Goal: Use online tool/utility: Utilize a website feature to perform a specific function

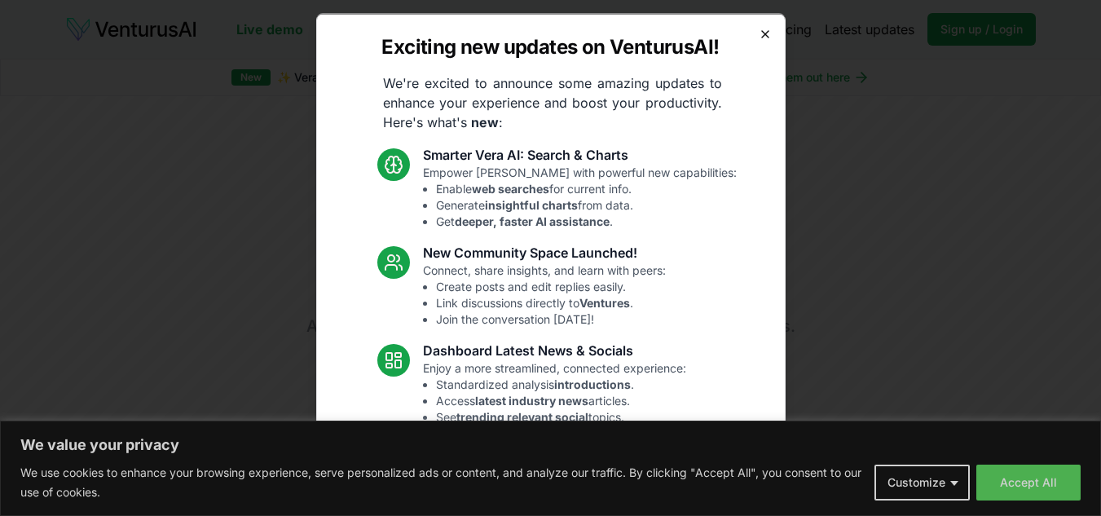
click at [759, 34] on icon "button" at bounding box center [765, 33] width 13 height 13
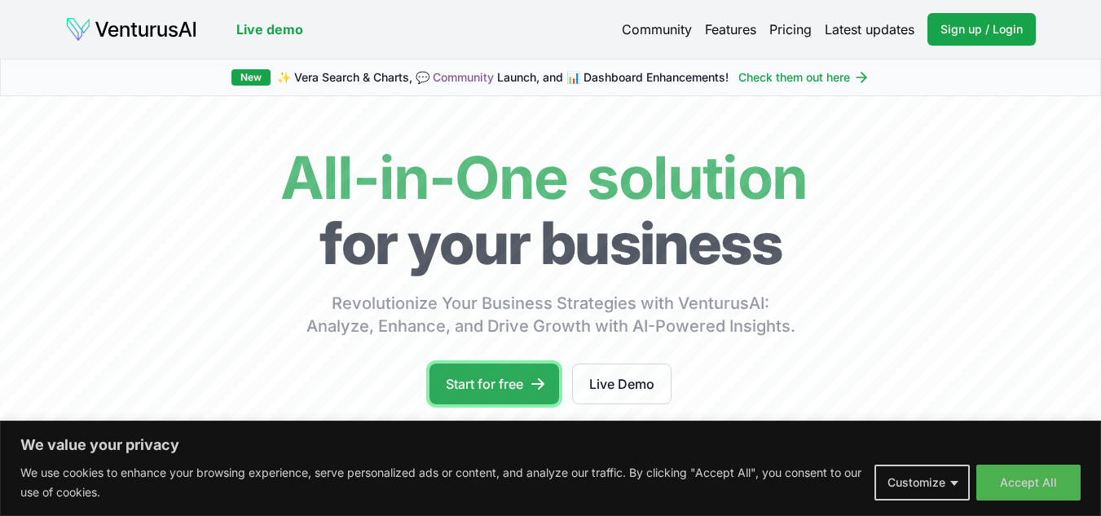
click at [512, 390] on link "Start for free" at bounding box center [494, 383] width 130 height 41
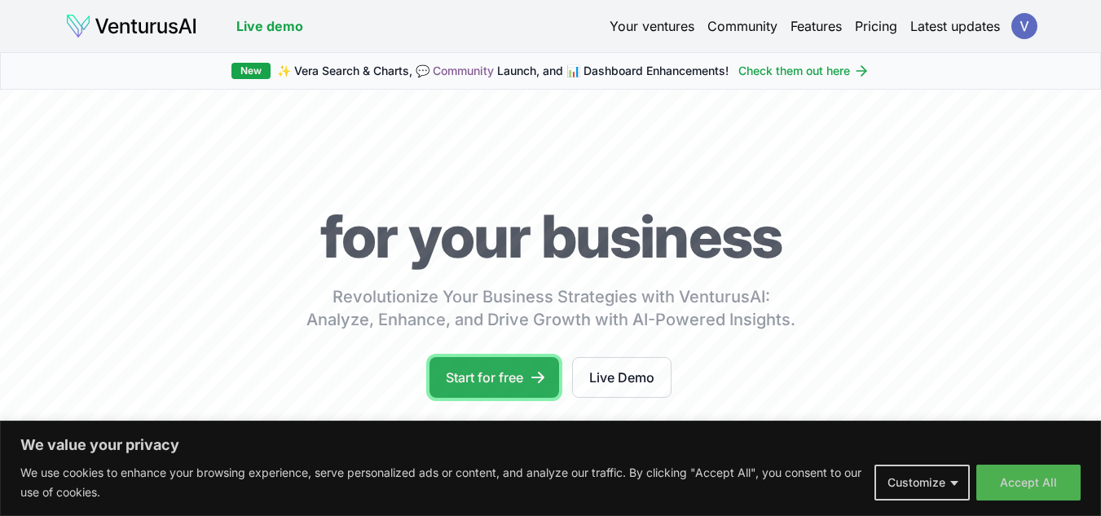
click at [523, 376] on link "Start for free" at bounding box center [494, 377] width 130 height 41
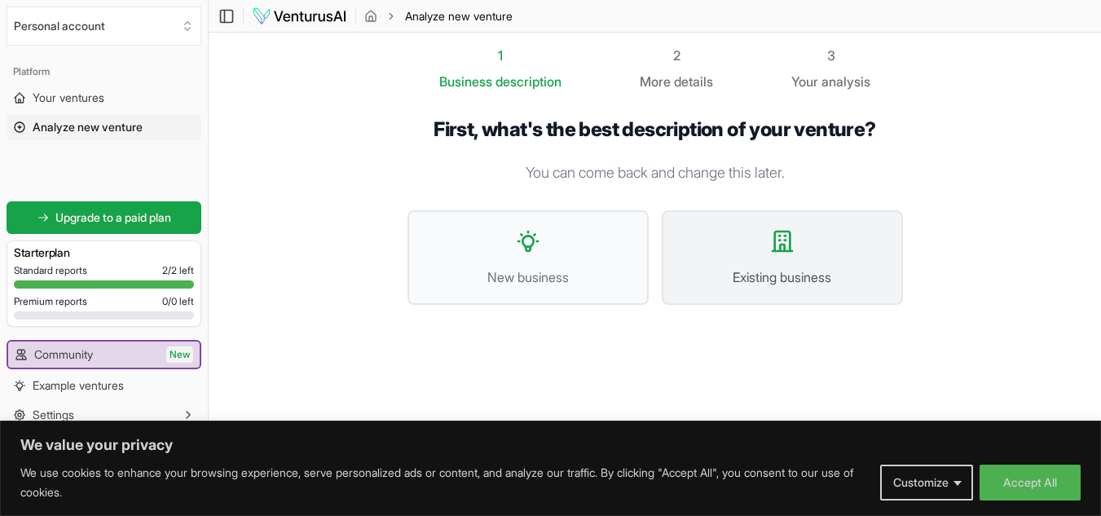
click at [755, 277] on span "Existing business" at bounding box center [782, 277] width 205 height 20
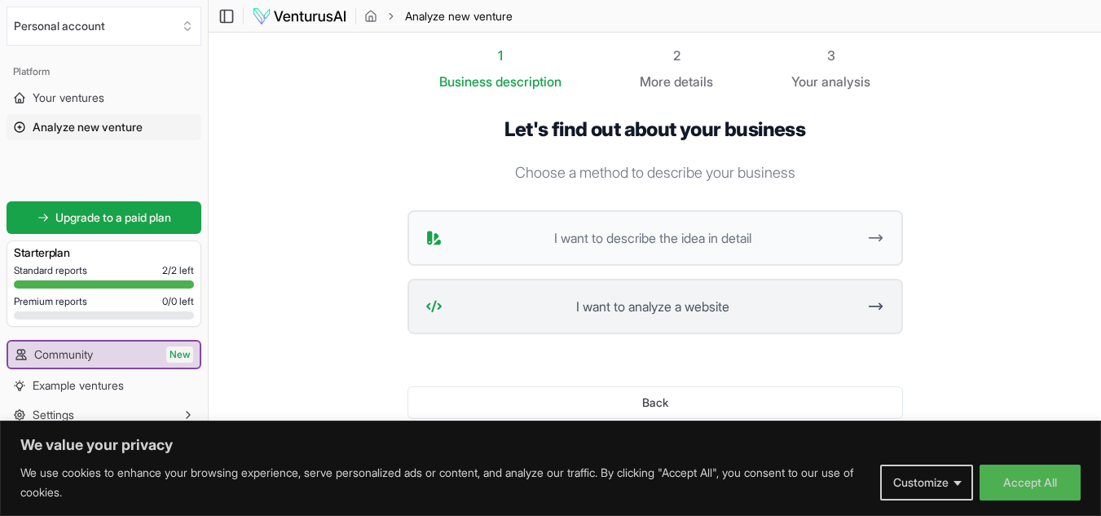
click at [738, 302] on span "I want to analyze a website" at bounding box center [653, 307] width 408 height 20
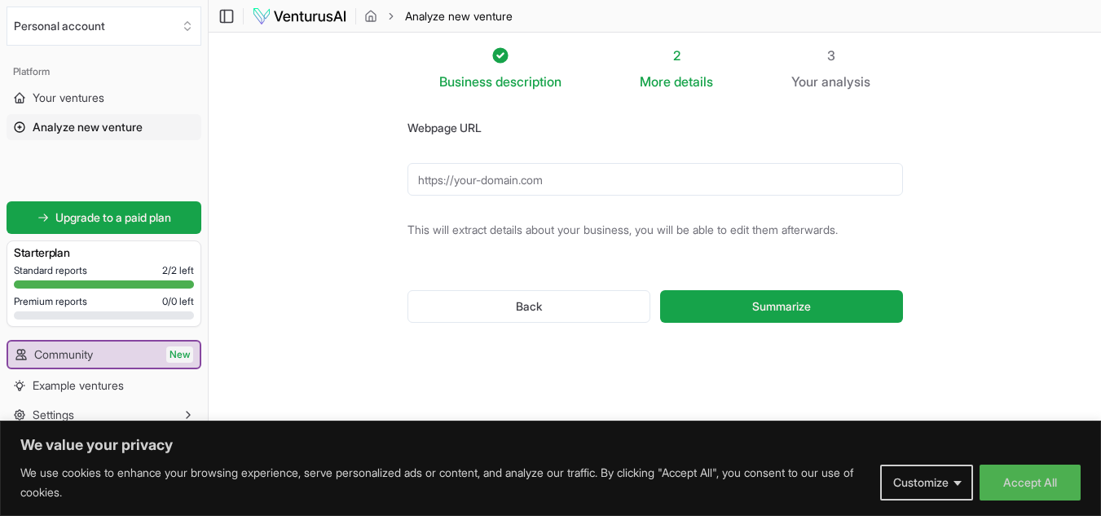
click at [606, 173] on input "Webpage URL" at bounding box center [655, 179] width 496 height 33
paste input "[URL][DOMAIN_NAME][PERSON_NAME]"
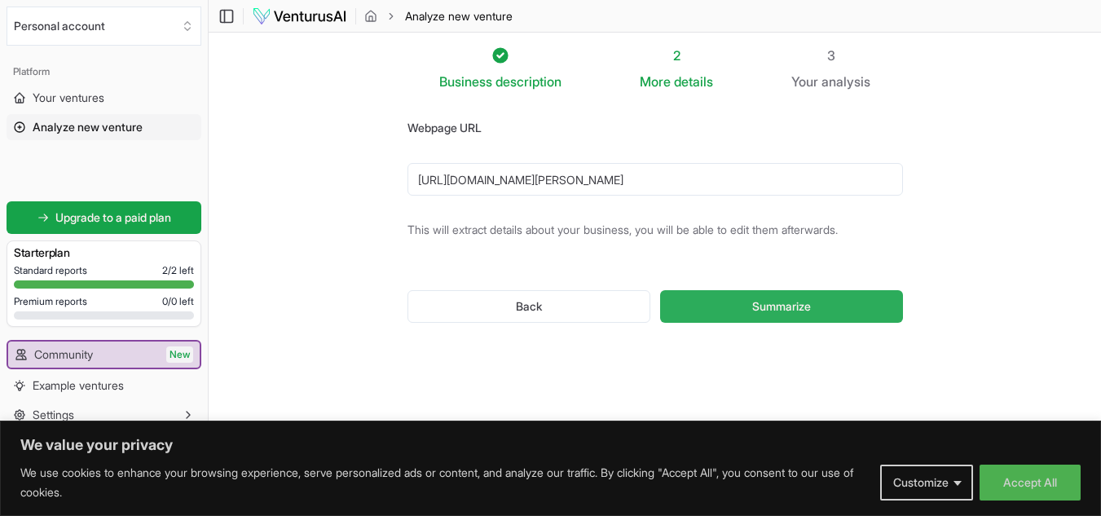
type input "[URL][DOMAIN_NAME][PERSON_NAME]"
click at [736, 311] on button "Summarize" at bounding box center [781, 306] width 242 height 33
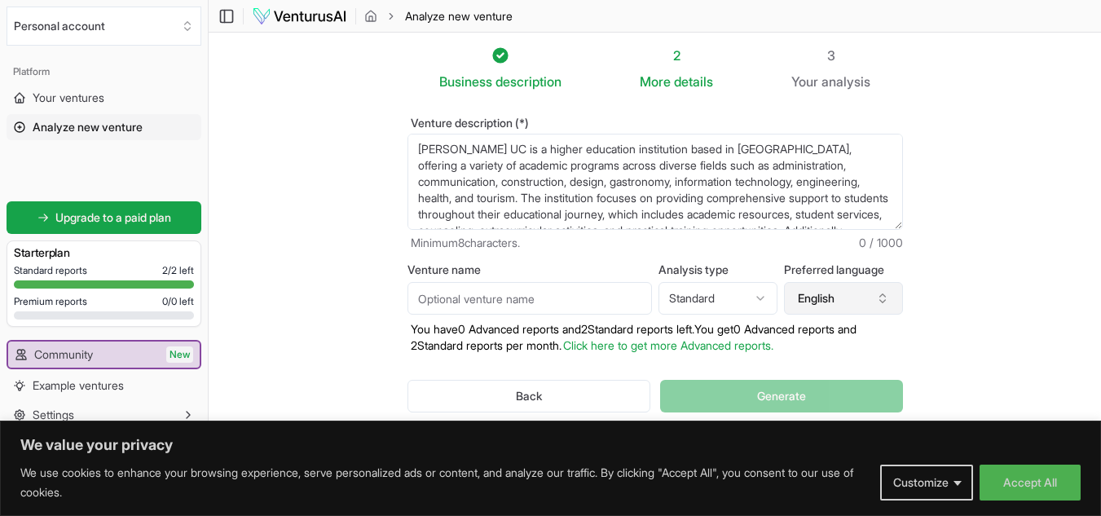
click at [852, 293] on button "English" at bounding box center [843, 298] width 119 height 33
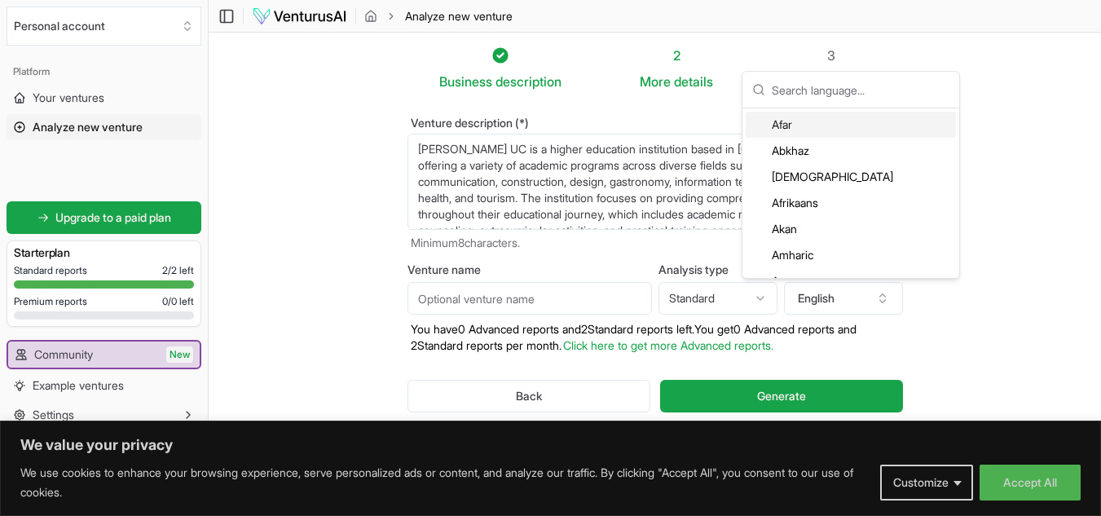
click at [892, 86] on input "text" at bounding box center [861, 90] width 178 height 36
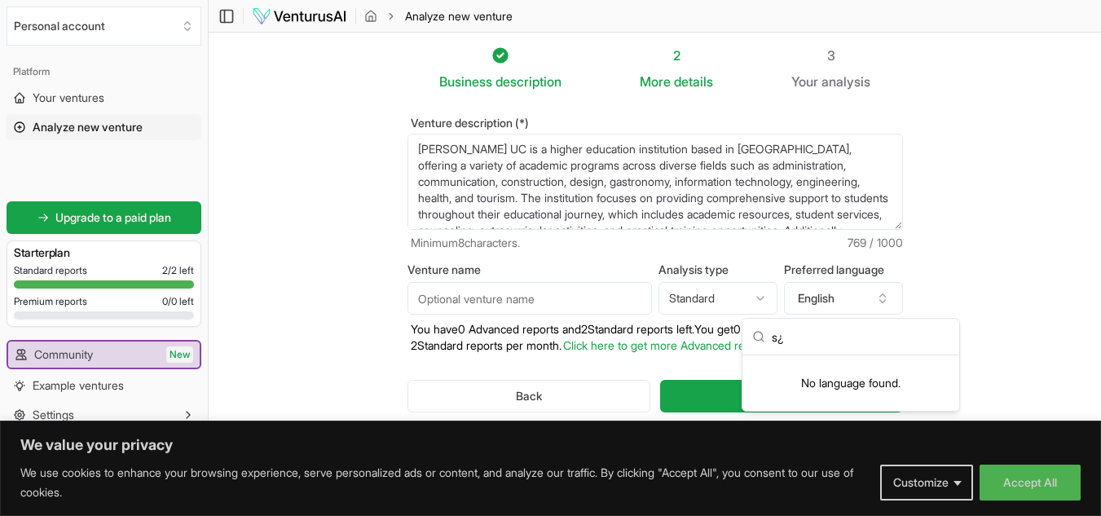
type input "s"
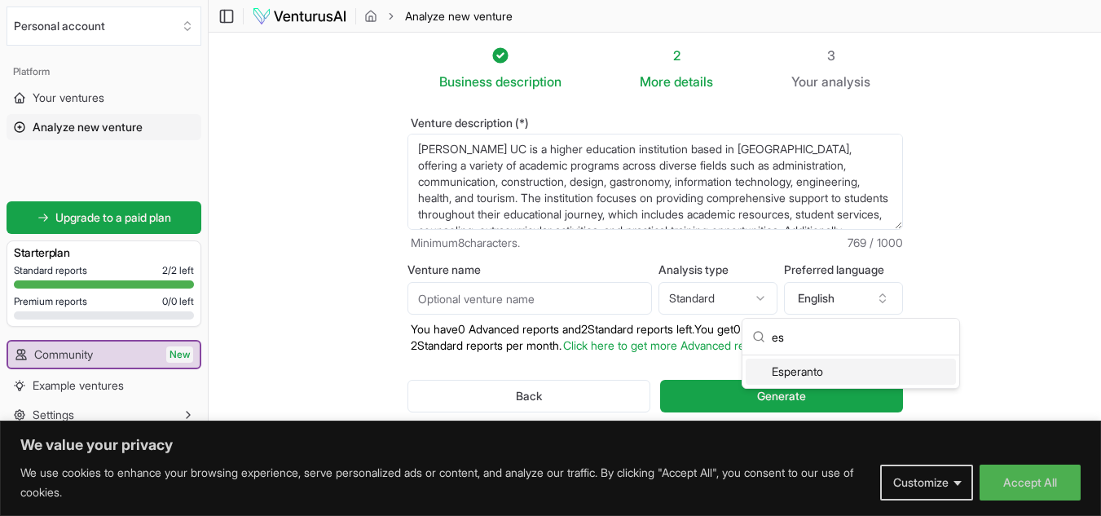
type input "e"
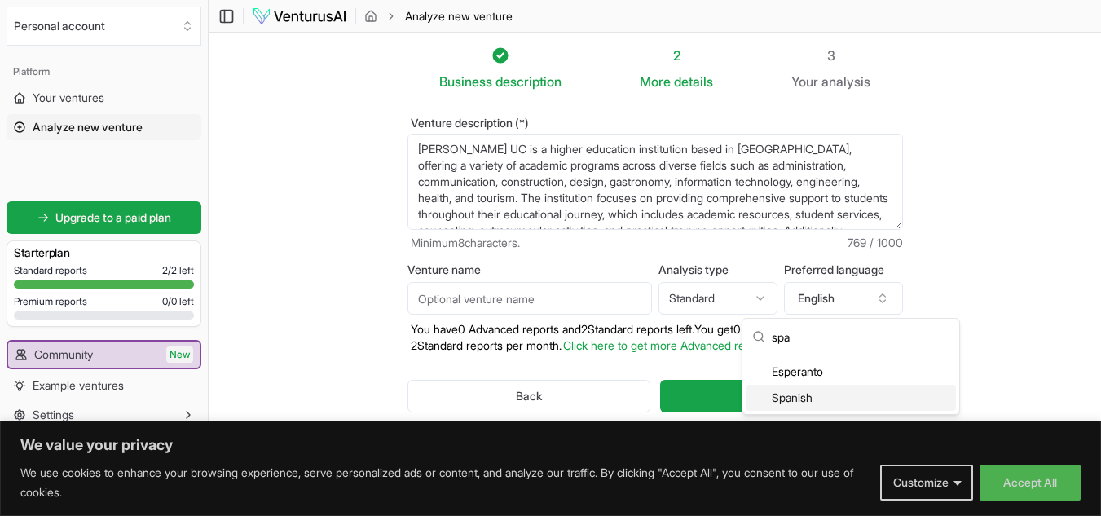
type input "spa"
click at [807, 402] on div "Spanish" at bounding box center [851, 398] width 210 height 26
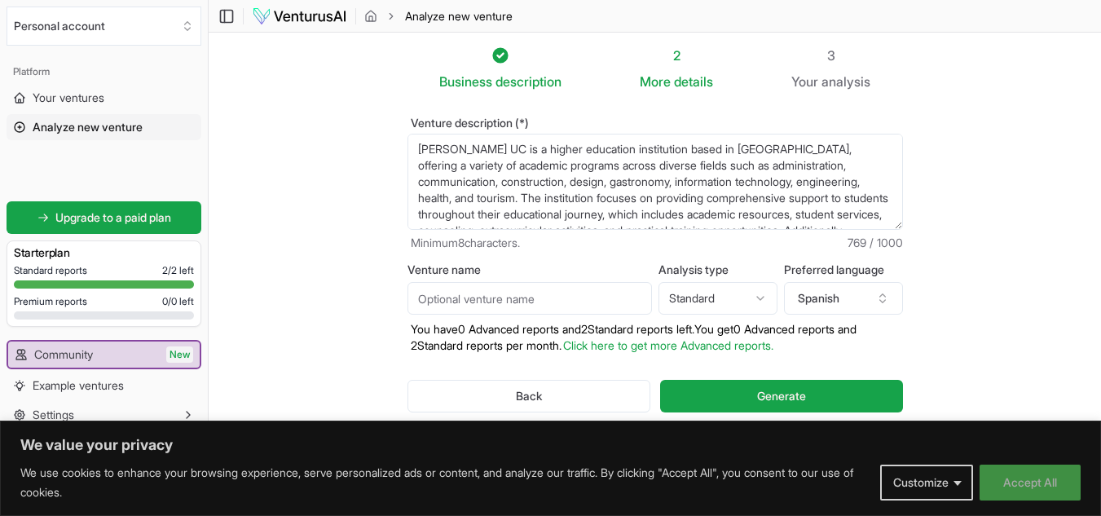
click at [1000, 486] on button "Accept All" at bounding box center [1030, 483] width 101 height 36
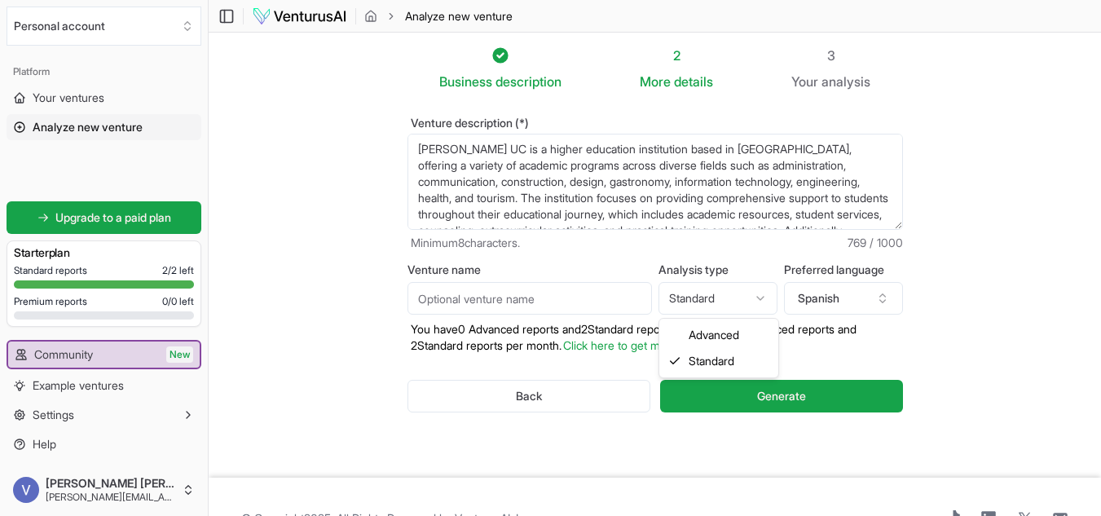
click at [749, 296] on html "We value your privacy We use cookies to enhance your browsing experience, serve…" at bounding box center [550, 258] width 1101 height 516
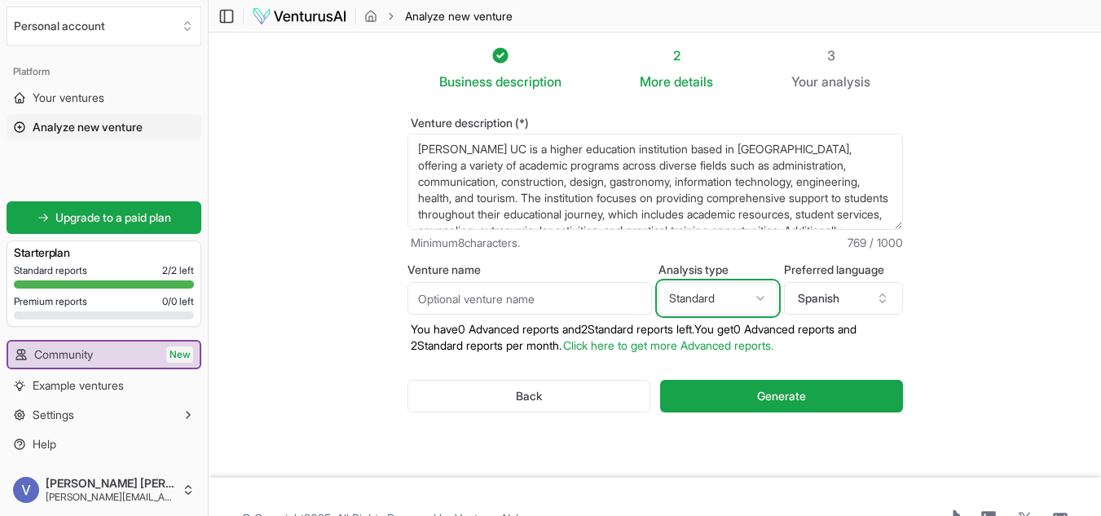
click at [820, 391] on html "We value your privacy We use cookies to enhance your browsing experience, serve…" at bounding box center [550, 258] width 1101 height 516
click at [820, 391] on button "Generate" at bounding box center [781, 396] width 242 height 33
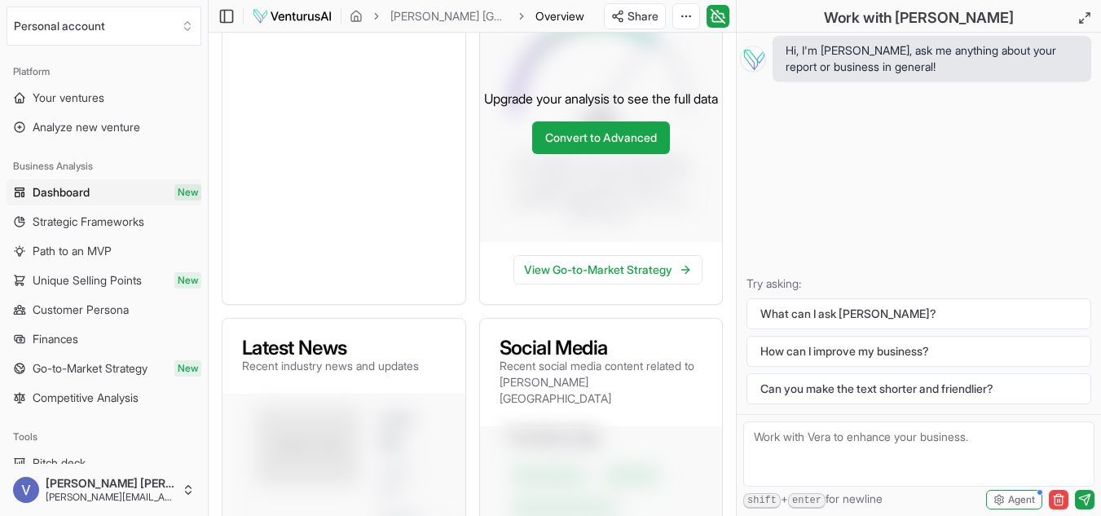
scroll to position [212, 0]
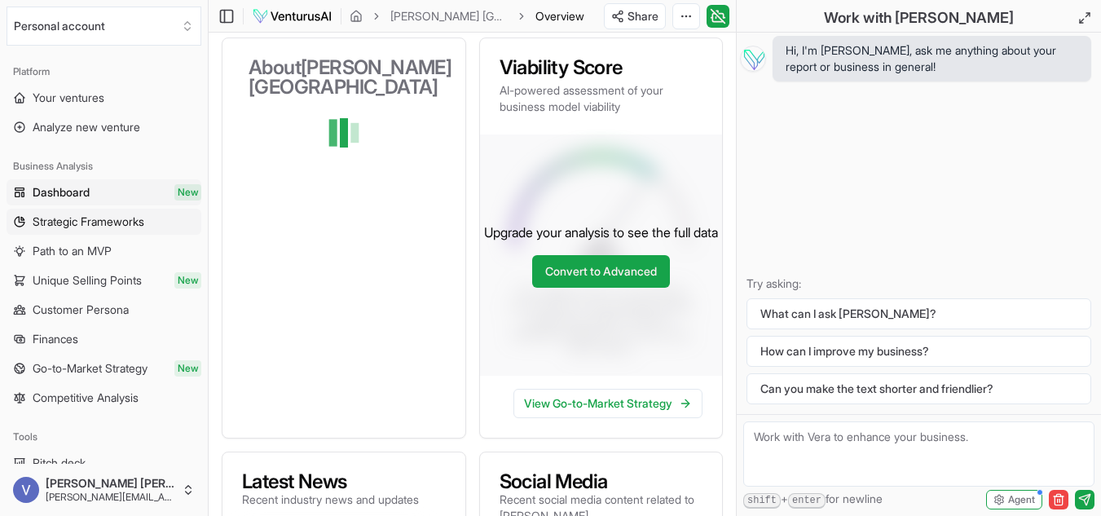
click at [160, 221] on link "Strategic Frameworks" at bounding box center [104, 222] width 195 height 26
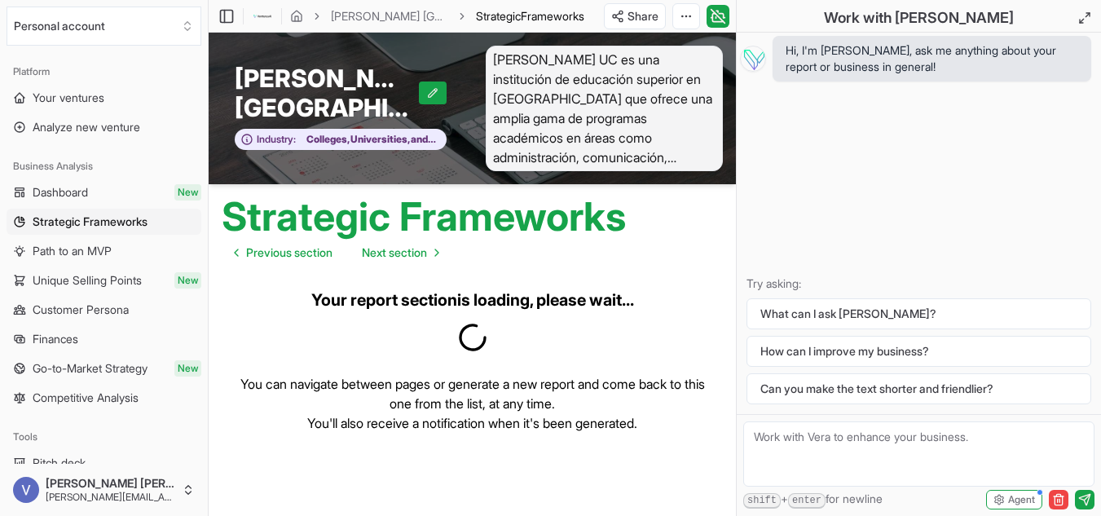
click at [593, 118] on span "[PERSON_NAME] UC es una institución de educación superior en [GEOGRAPHIC_DATA] …" at bounding box center [605, 109] width 238 height 126
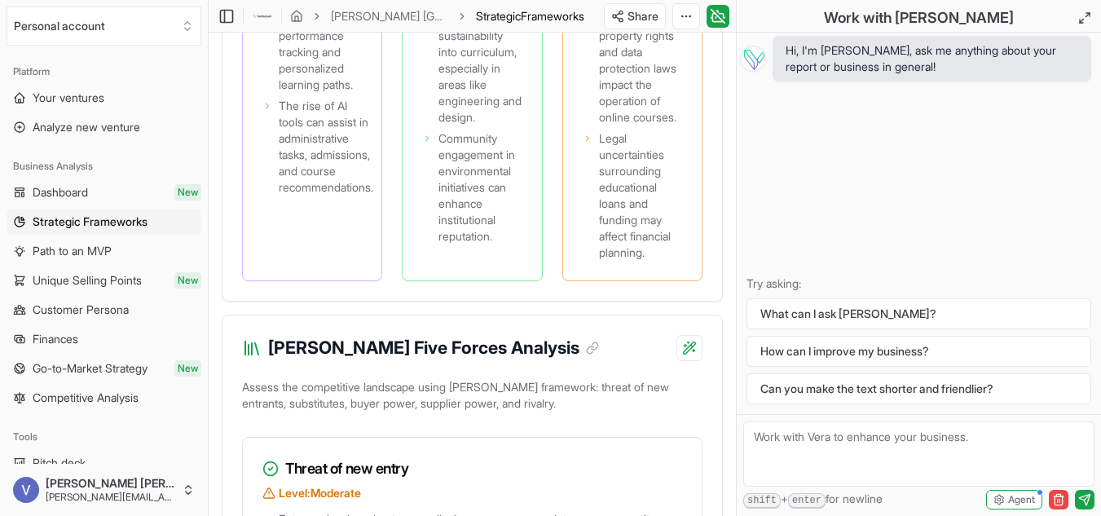
scroll to position [2561, 0]
